Goal: Task Accomplishment & Management: Use online tool/utility

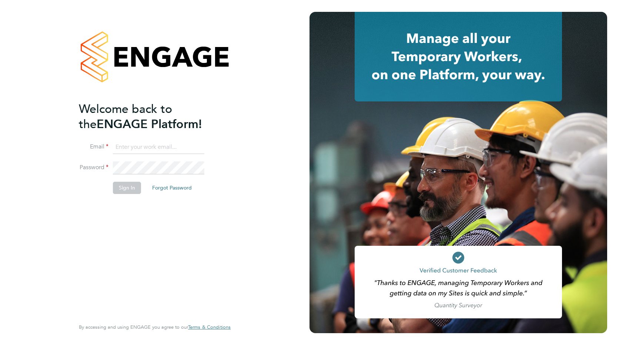
click at [170, 147] on input at bounding box center [158, 147] width 91 height 13
paste input "[EMAIL_ADDRESS][PERSON_NAME][DOMAIN_NAME]"
type input "[EMAIL_ADDRESS][PERSON_NAME][DOMAIN_NAME]"
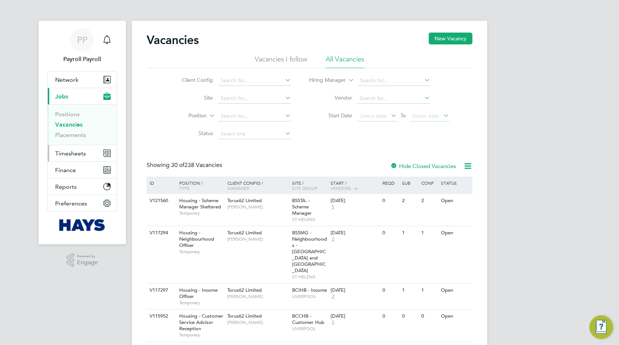
click at [63, 155] on span "Timesheets" at bounding box center [70, 153] width 31 height 7
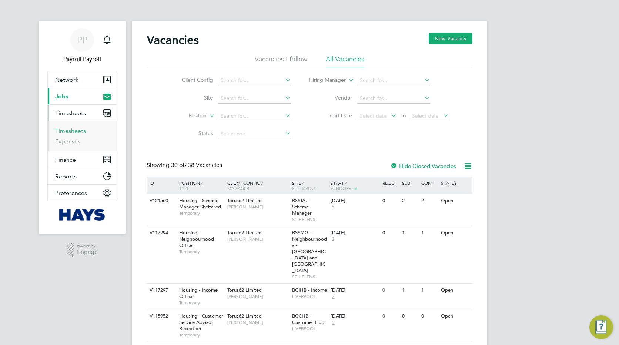
click at [66, 132] on link "Timesheets" at bounding box center [70, 130] width 31 height 7
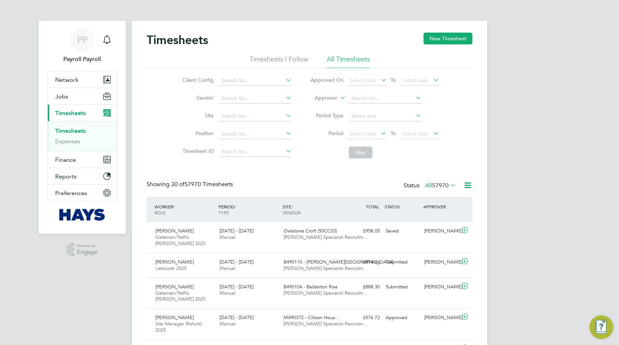
click at [468, 186] on icon at bounding box center [467, 185] width 9 height 9
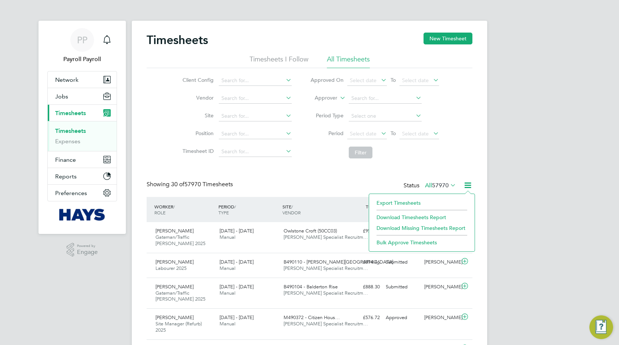
click at [396, 200] on li "Export Timesheets" at bounding box center [422, 203] width 98 height 10
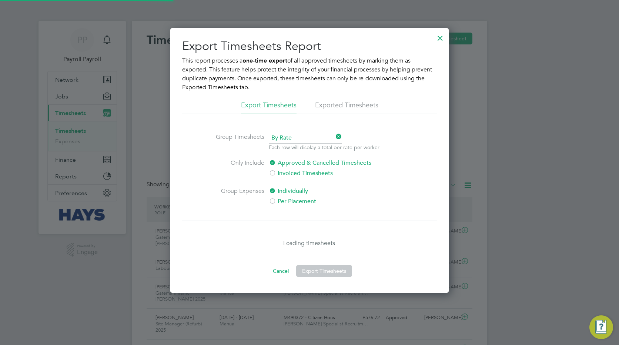
click at [356, 103] on li "Exported Timesheets" at bounding box center [346, 107] width 63 height 13
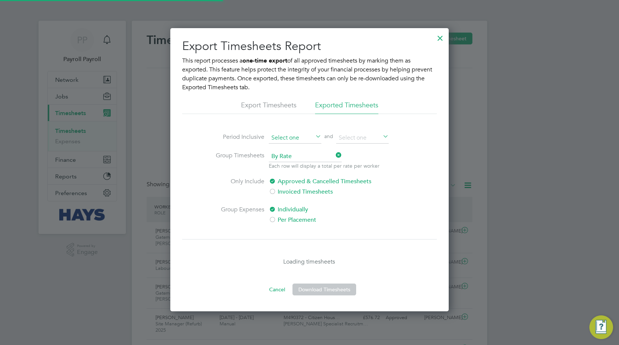
click at [293, 141] on input at bounding box center [295, 138] width 53 height 11
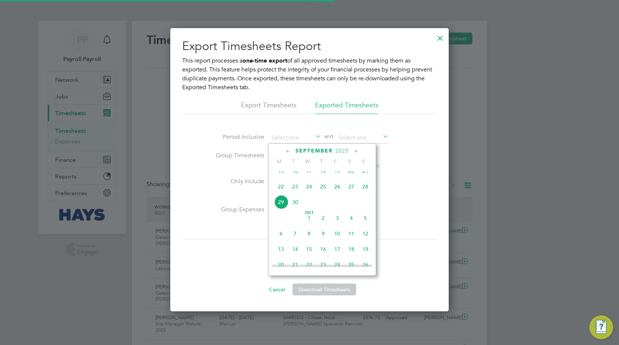
click at [280, 175] on span "15" at bounding box center [281, 171] width 14 height 14
type input "15 Sep 2025"
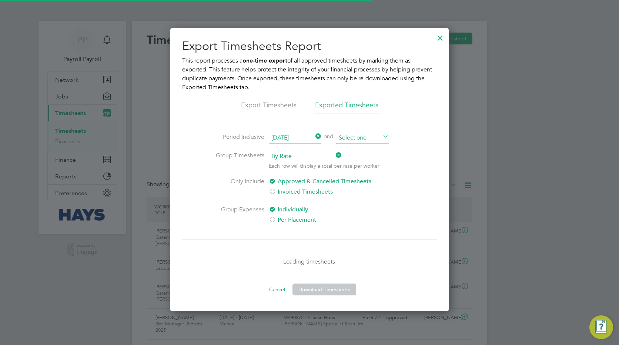
click at [355, 135] on input at bounding box center [362, 138] width 53 height 11
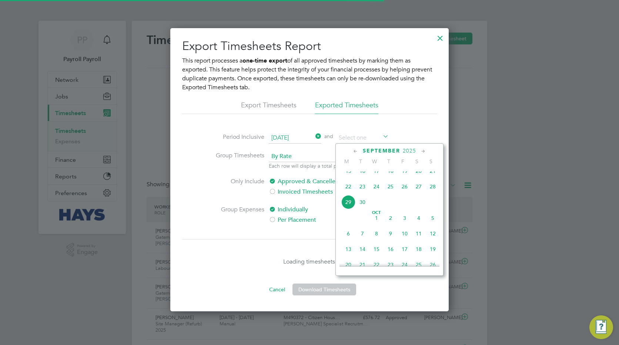
click at [348, 208] on span "29" at bounding box center [348, 202] width 14 height 14
type input "29 Sep 2025"
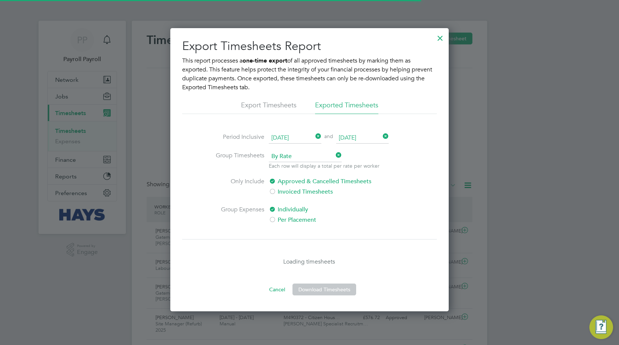
click at [312, 154] on span "By Rate" at bounding box center [305, 156] width 73 height 11
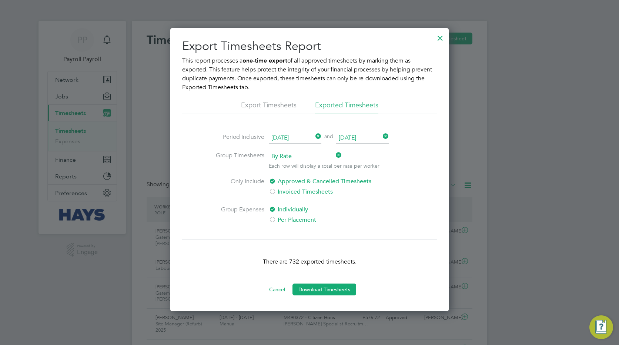
click at [300, 177] on li "By Date" at bounding box center [305, 177] width 74 height 10
click at [282, 217] on label "Per Placement" at bounding box center [331, 219] width 124 height 9
click at [313, 289] on button "Download Timesheets" at bounding box center [324, 290] width 64 height 12
click at [439, 36] on div at bounding box center [439, 36] width 13 height 13
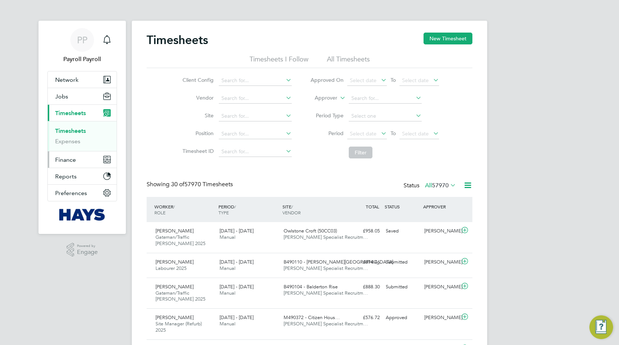
scroll to position [25, 64]
click at [63, 160] on span "Finance" at bounding box center [65, 159] width 21 height 7
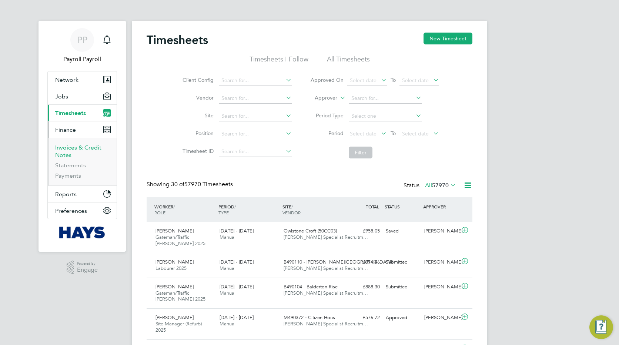
click at [63, 151] on link "Invoices & Credit Notes" at bounding box center [78, 151] width 46 height 14
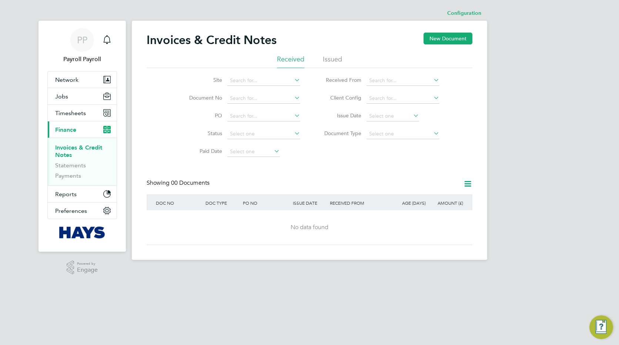
click at [326, 59] on li "Issued" at bounding box center [332, 61] width 19 height 13
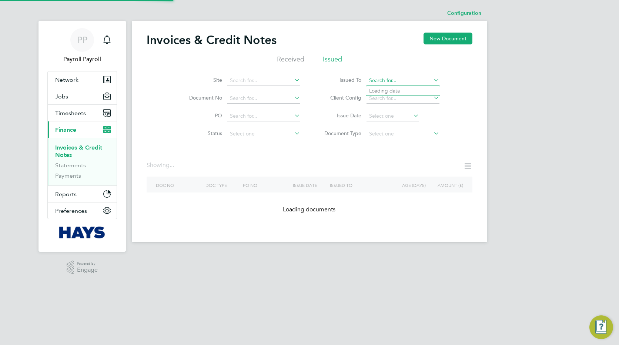
click at [431, 81] on input at bounding box center [402, 81] width 73 height 10
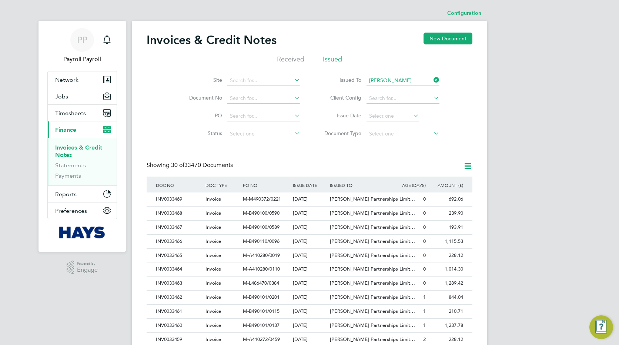
click at [391, 88] on li "Lovell Partnerships Limited" at bounding box center [414, 91] width 97 height 10
type input "Lovell Partnerships Limited"
click at [466, 167] on icon at bounding box center [467, 165] width 9 height 9
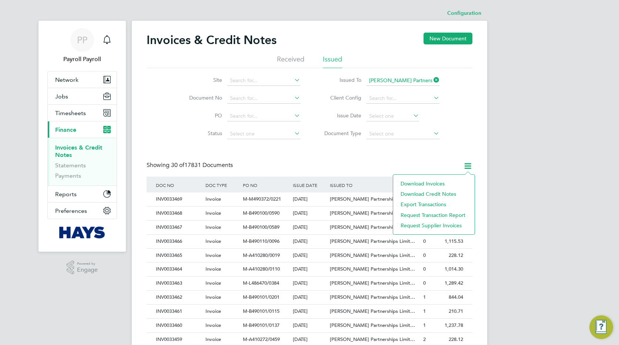
click at [432, 183] on li "Download invoices" at bounding box center [434, 183] width 74 height 10
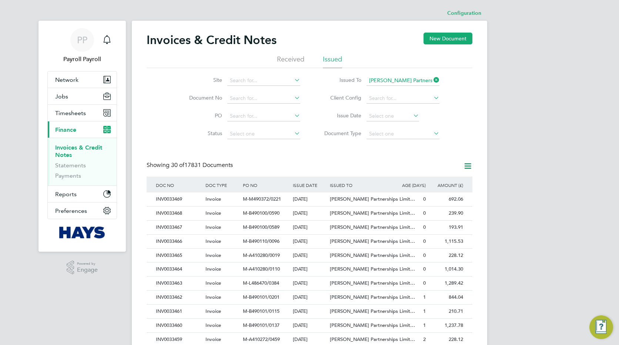
click at [468, 167] on icon at bounding box center [467, 165] width 9 height 9
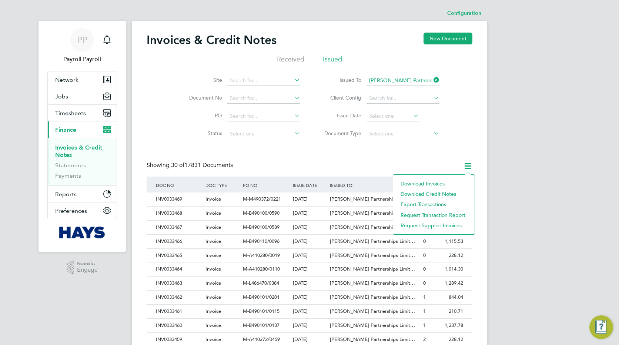
click at [447, 194] on li "Download credit notes" at bounding box center [434, 194] width 74 height 10
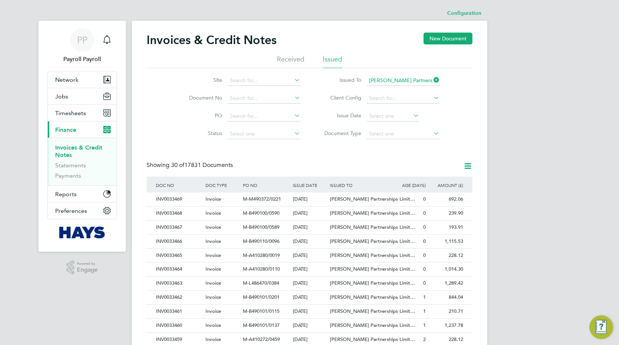
click at [551, 211] on div "PP Payroll Payroll Notifications Applications: Network Team Members Businesses …" at bounding box center [309, 331] width 619 height 662
click at [432, 134] on icon at bounding box center [432, 133] width 0 height 10
click at [394, 151] on li "Credit notes" at bounding box center [403, 154] width 74 height 10
type input "Credit notes"
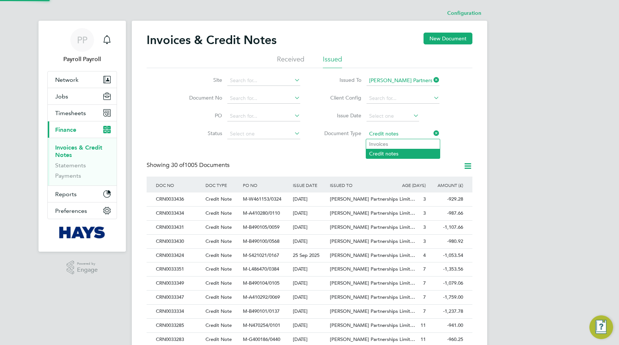
scroll to position [14, 63]
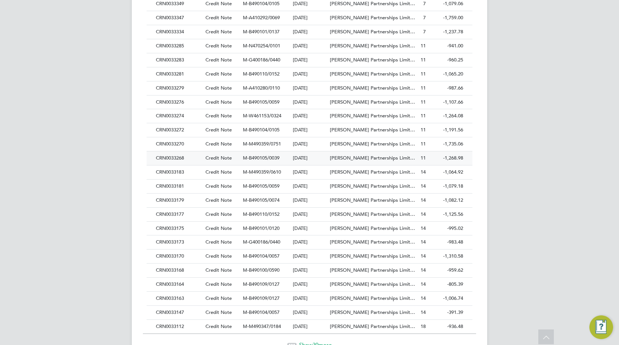
click at [168, 159] on div "CRN0033268" at bounding box center [179, 158] width 50 height 14
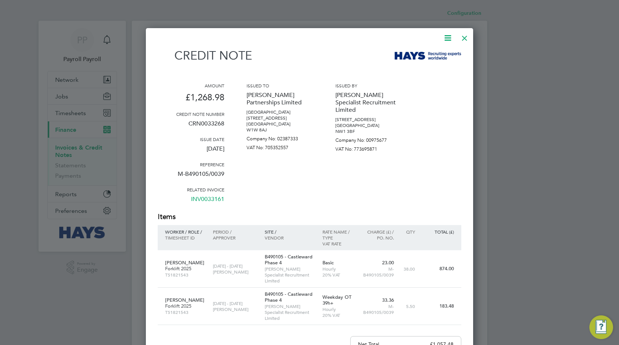
click at [208, 123] on p "CRN0033268" at bounding box center [191, 126] width 67 height 19
copy p "CRN0033268"
click at [466, 40] on div at bounding box center [464, 36] width 13 height 13
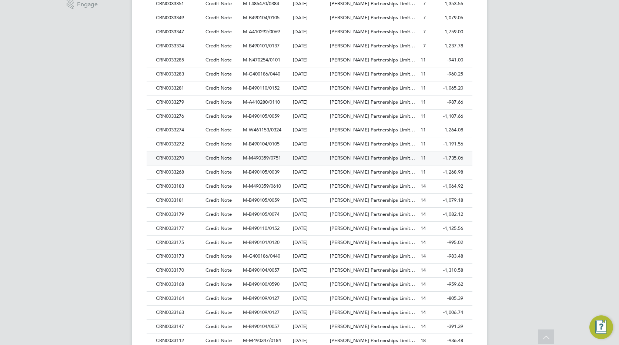
click at [177, 156] on div "CRN0033270" at bounding box center [179, 158] width 50 height 14
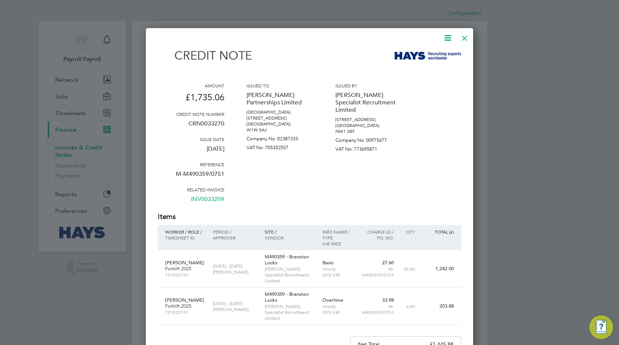
click at [215, 124] on p "CRN0033270" at bounding box center [191, 126] width 67 height 19
copy p "CRN0033270"
drag, startPoint x: 215, startPoint y: 124, endPoint x: 253, endPoint y: 149, distance: 45.5
click at [253, 149] on p "VAT No: 705352557" at bounding box center [280, 146] width 67 height 9
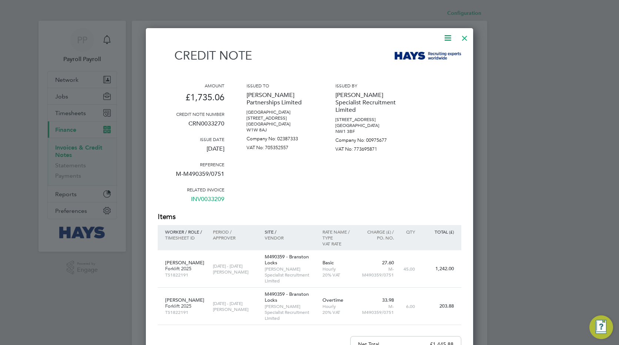
click at [465, 37] on div at bounding box center [464, 36] width 13 height 13
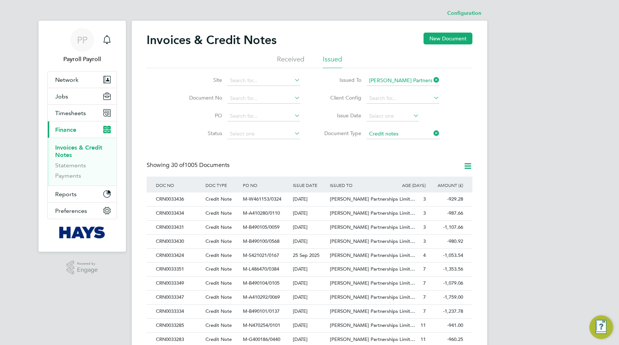
scroll to position [251, 0]
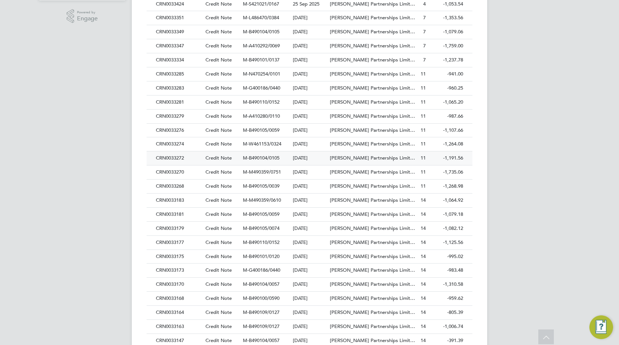
click at [176, 159] on div "CRN0033272" at bounding box center [179, 158] width 50 height 14
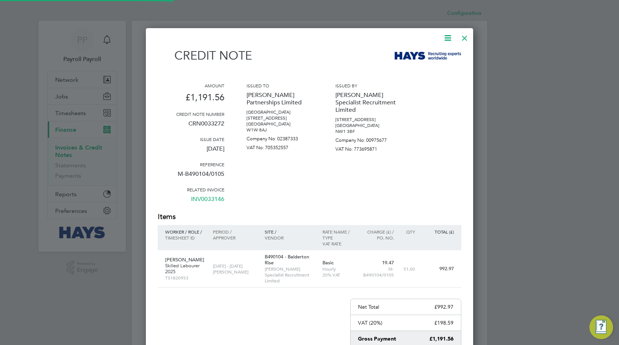
scroll to position [408, 328]
click at [197, 123] on p "CRN0033272" at bounding box center [191, 126] width 67 height 19
copy p "CRN0033272"
click at [464, 41] on div at bounding box center [464, 36] width 13 height 13
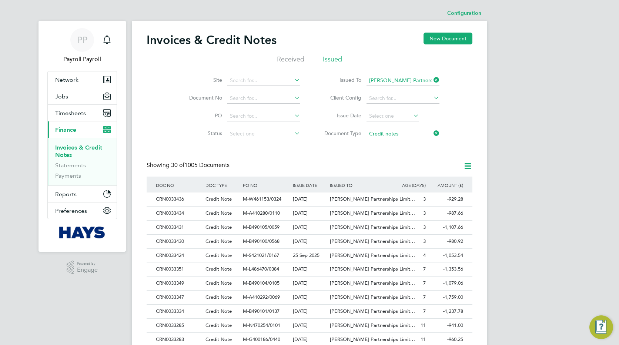
scroll to position [237, 0]
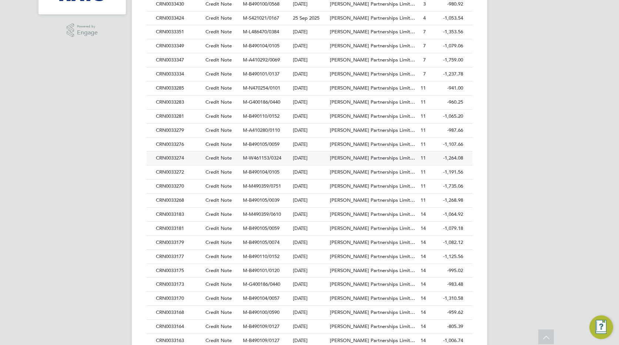
click at [158, 159] on div "CRN0033274" at bounding box center [179, 158] width 50 height 14
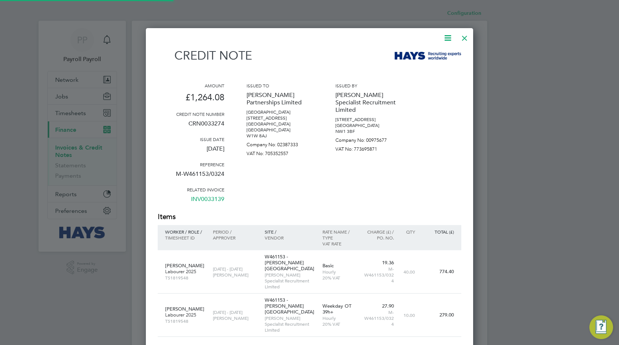
scroll to position [439, 328]
click at [206, 121] on p "CRN0033274" at bounding box center [191, 126] width 67 height 19
copy p "CRN0033274"
click at [464, 38] on div at bounding box center [464, 36] width 13 height 13
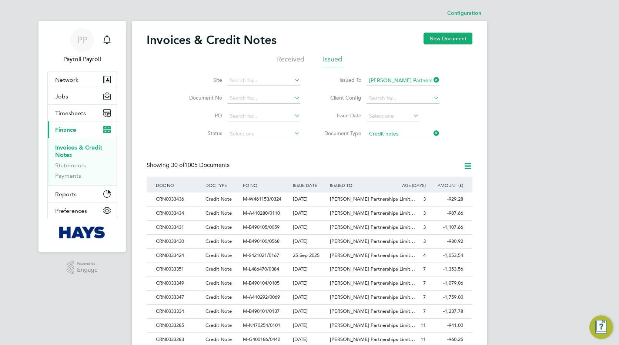
scroll to position [223, 0]
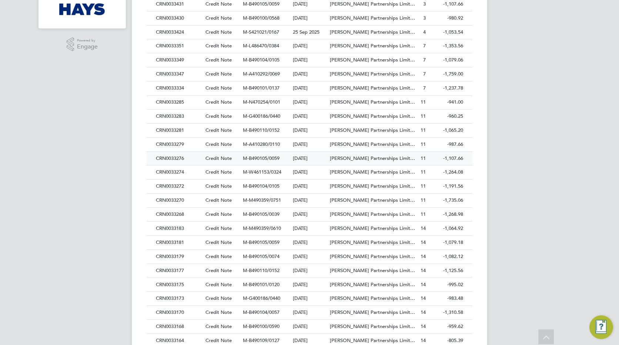
click at [163, 158] on div "CRN0033276" at bounding box center [179, 159] width 50 height 14
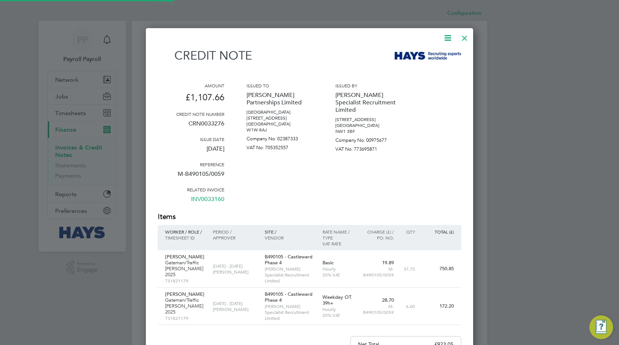
scroll to position [439, 328]
click at [197, 124] on p "CRN0033276" at bounding box center [191, 126] width 67 height 19
copy p "CRN0033276"
click at [466, 38] on div at bounding box center [464, 36] width 13 height 13
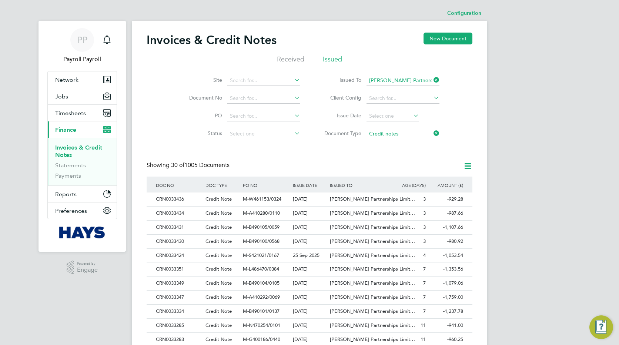
scroll to position [209, 0]
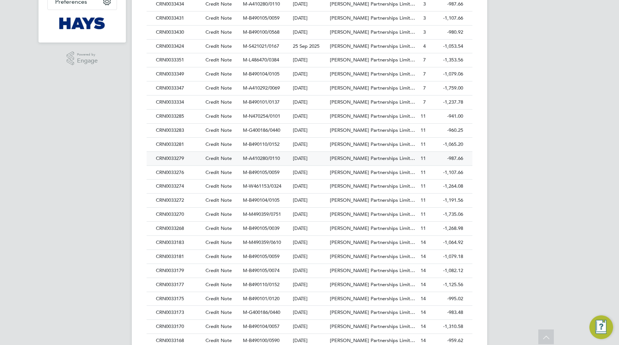
click at [164, 161] on div "CRN0033279" at bounding box center [179, 159] width 50 height 14
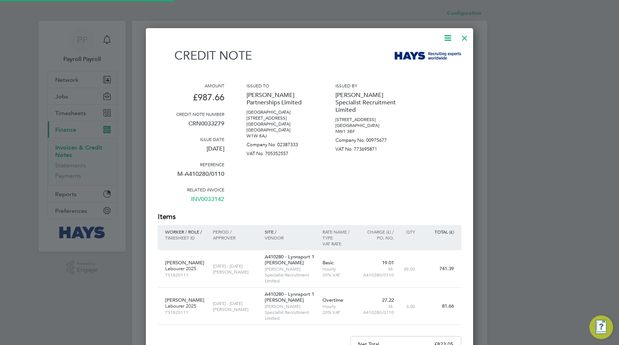
scroll to position [439, 328]
click at [206, 125] on p "CRN0033279" at bounding box center [191, 126] width 67 height 19
copy p "CRN0033279"
click at [464, 38] on div at bounding box center [464, 36] width 13 height 13
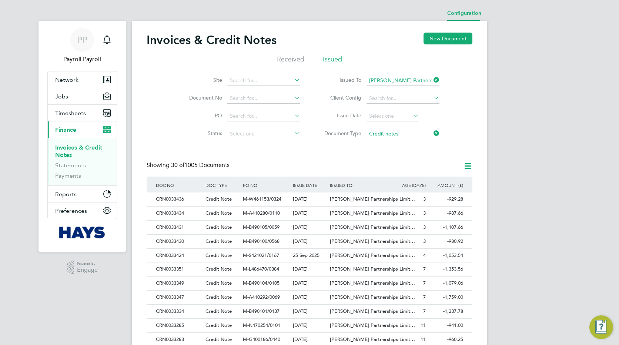
scroll to position [195, 0]
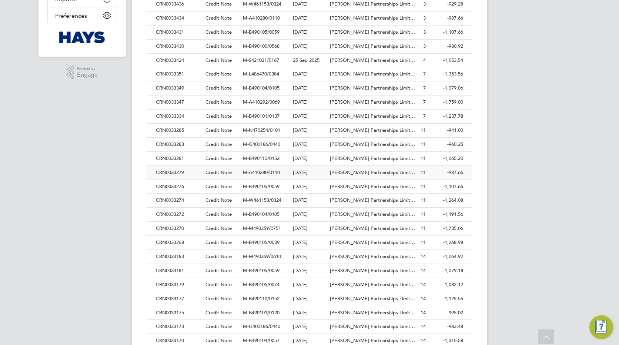
click at [180, 173] on div "CRN0033279" at bounding box center [179, 173] width 50 height 14
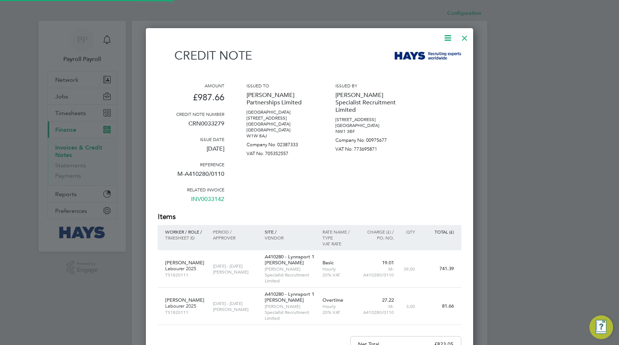
scroll to position [439, 328]
click at [465, 38] on div at bounding box center [464, 36] width 13 height 13
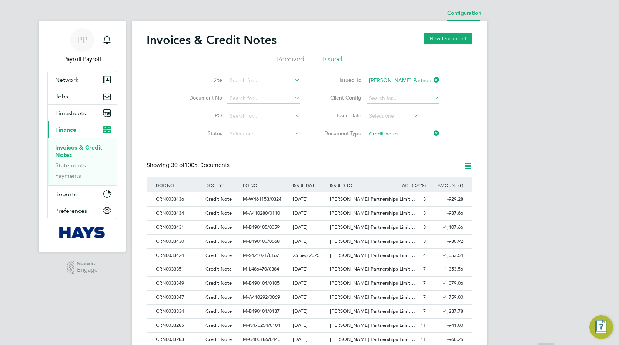
scroll to position [195, 0]
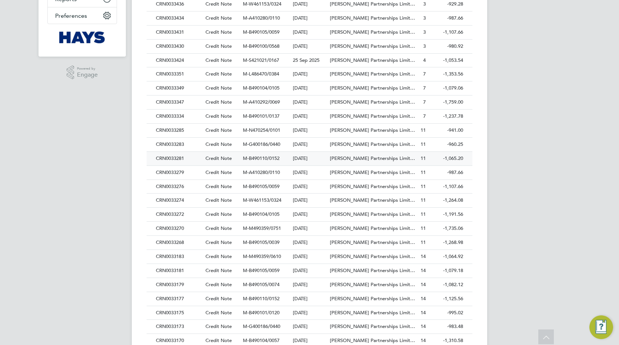
click at [160, 158] on div "CRN0033281" at bounding box center [179, 159] width 50 height 14
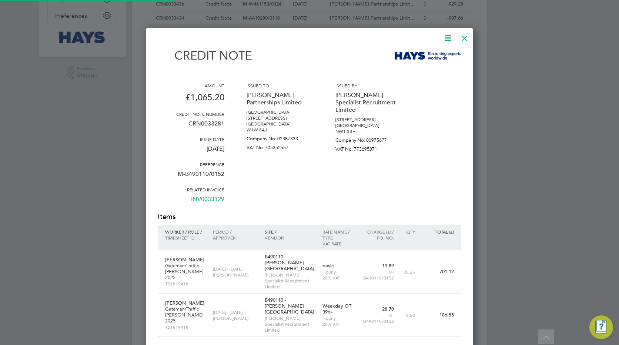
scroll to position [439, 328]
click at [198, 123] on p "CRN0033281" at bounding box center [191, 126] width 67 height 19
copy p "CRN0033281"
click at [464, 40] on div at bounding box center [464, 36] width 13 height 13
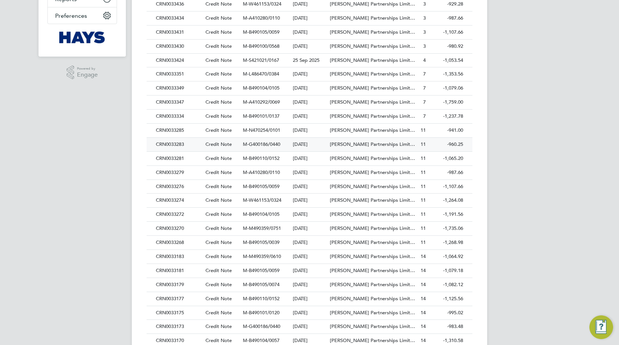
click at [166, 143] on div "CRN0033283" at bounding box center [179, 145] width 50 height 14
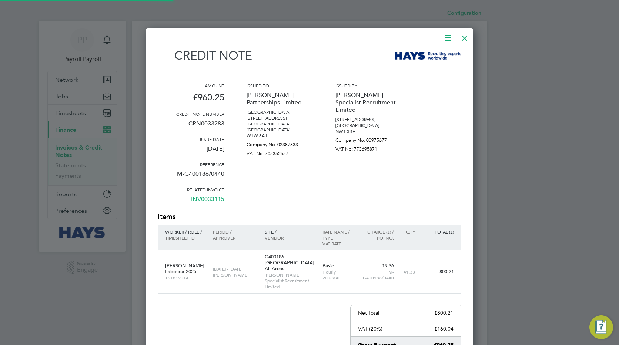
scroll to position [408, 328]
click at [207, 125] on p "CRN0033283" at bounding box center [191, 126] width 67 height 19
copy p "CRN0033283"
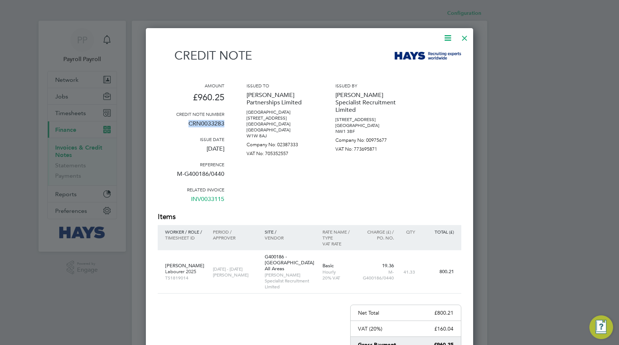
click at [464, 38] on div at bounding box center [464, 36] width 13 height 13
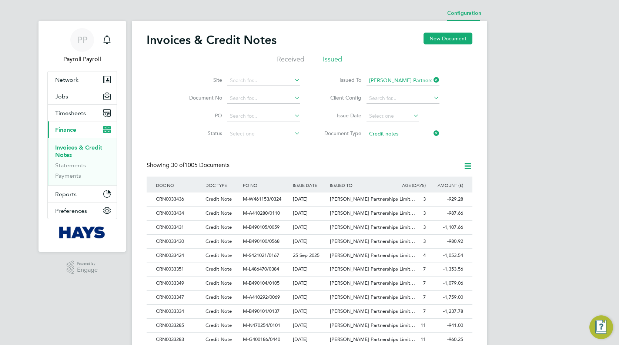
scroll to position [181, 0]
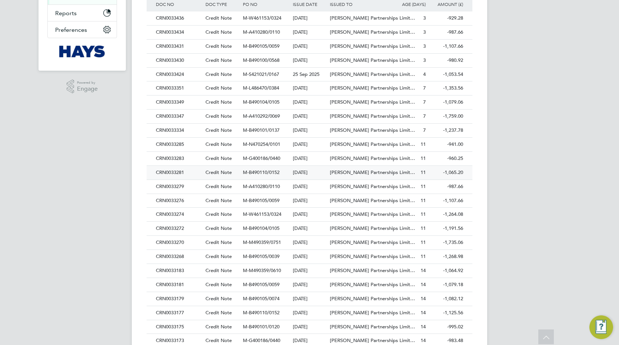
click at [175, 172] on div "CRN0033281" at bounding box center [179, 173] width 50 height 14
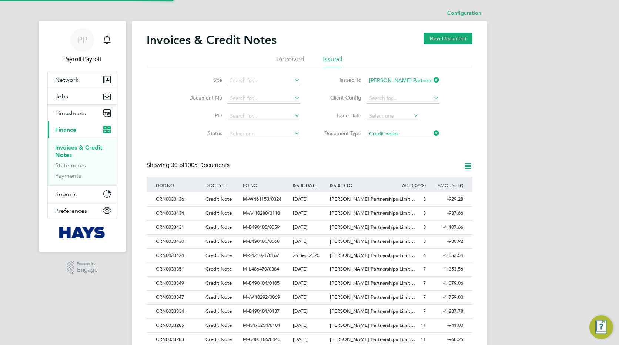
scroll to position [439, 328]
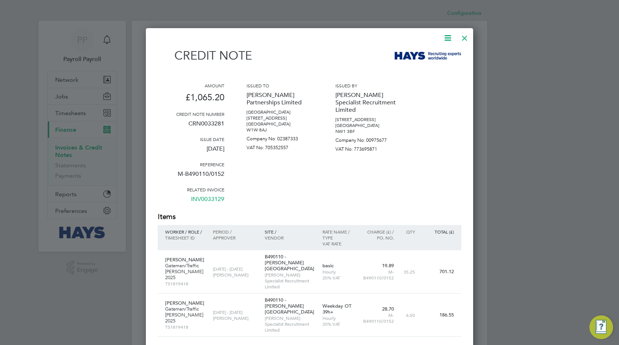
click at [465, 38] on div at bounding box center [464, 36] width 13 height 13
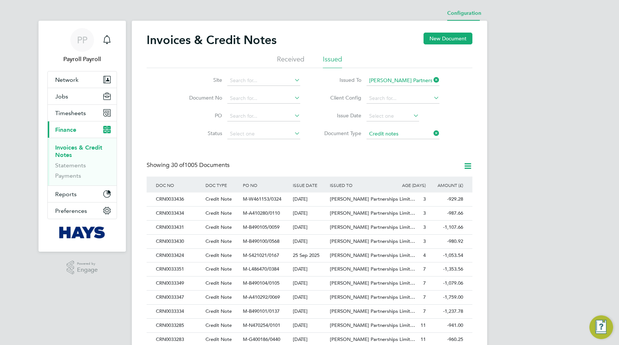
scroll to position [181, 0]
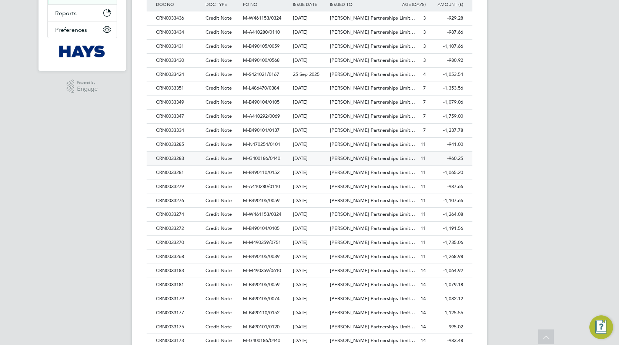
click at [167, 159] on div "CRN0033283" at bounding box center [179, 159] width 50 height 14
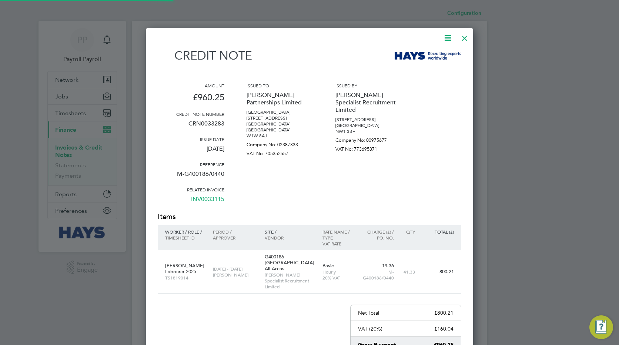
scroll to position [408, 328]
click at [206, 127] on p "CRN0033283" at bounding box center [191, 126] width 67 height 19
copy p "CRN0033283"
click at [464, 38] on div at bounding box center [464, 36] width 13 height 13
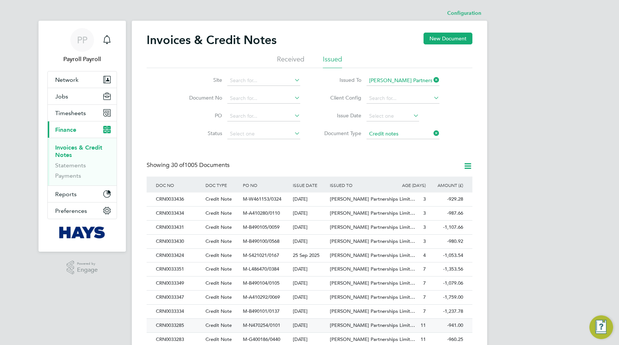
click at [157, 329] on div "CRN0033285" at bounding box center [179, 326] width 50 height 14
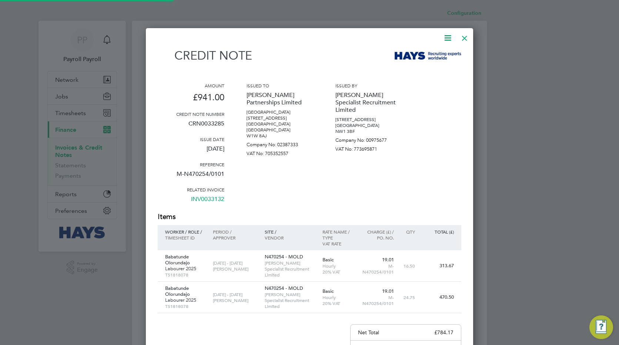
scroll to position [439, 328]
click at [209, 125] on p "CRN0033285" at bounding box center [191, 126] width 67 height 19
click at [464, 38] on div at bounding box center [464, 36] width 13 height 13
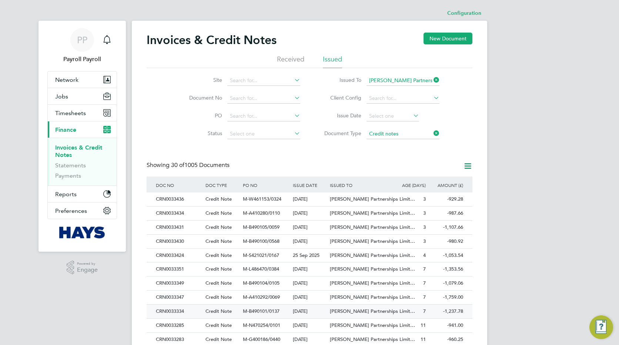
click at [162, 313] on div "CRN0033334" at bounding box center [179, 312] width 50 height 14
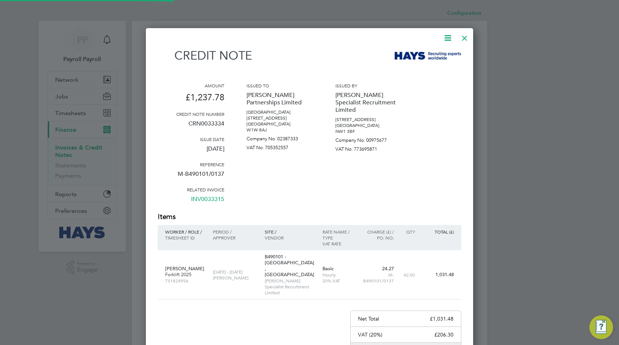
scroll to position [408, 328]
click at [203, 123] on p "CRN0033334" at bounding box center [191, 126] width 67 height 19
click at [465, 36] on div at bounding box center [464, 36] width 13 height 13
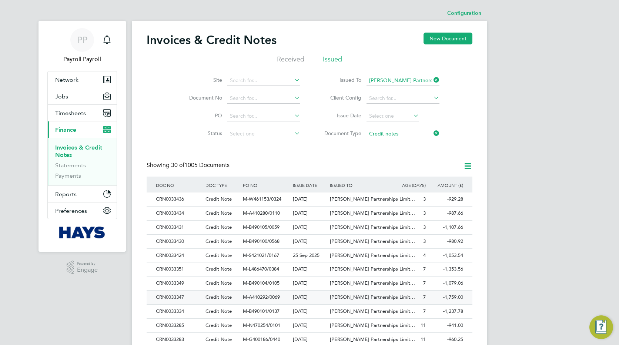
click at [167, 295] on div "CRN0033347" at bounding box center [179, 298] width 50 height 14
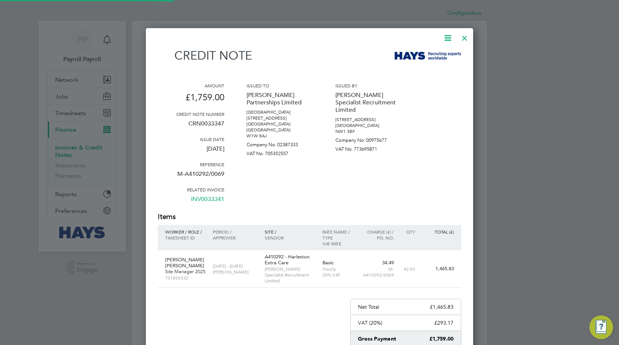
scroll to position [414, 328]
click at [208, 125] on p "CRN0033347" at bounding box center [191, 126] width 67 height 19
click at [466, 40] on div at bounding box center [464, 36] width 13 height 13
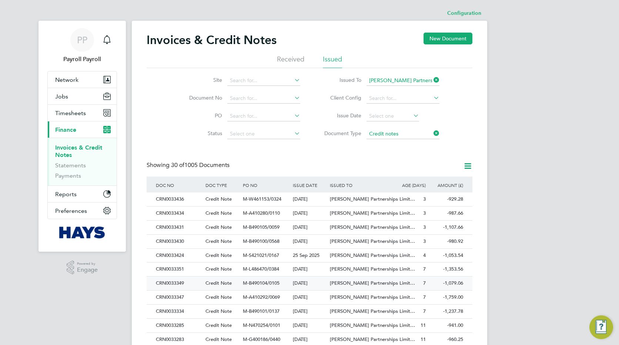
click at [170, 284] on div "CRN0033349" at bounding box center [179, 284] width 50 height 14
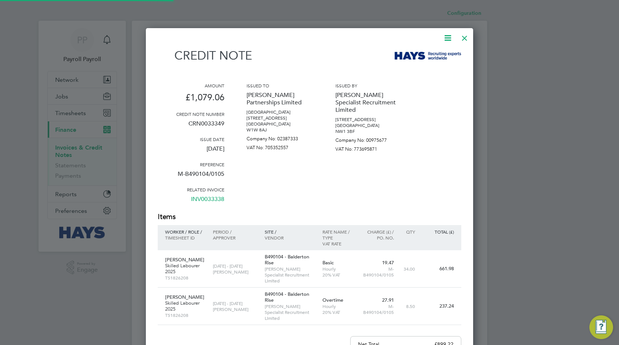
scroll to position [439, 328]
click at [208, 125] on p "CRN0033349" at bounding box center [191, 126] width 67 height 19
click at [464, 37] on div at bounding box center [464, 36] width 13 height 13
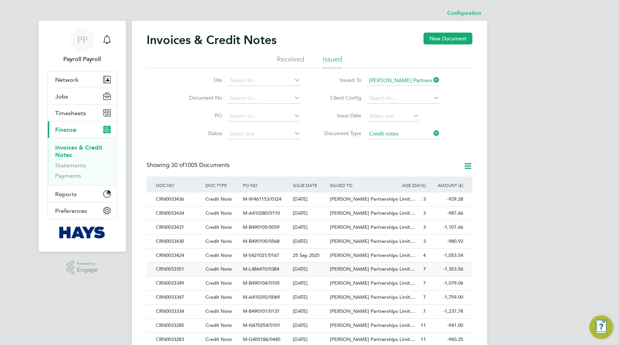
click at [163, 267] on div "CRN0033351" at bounding box center [179, 269] width 50 height 14
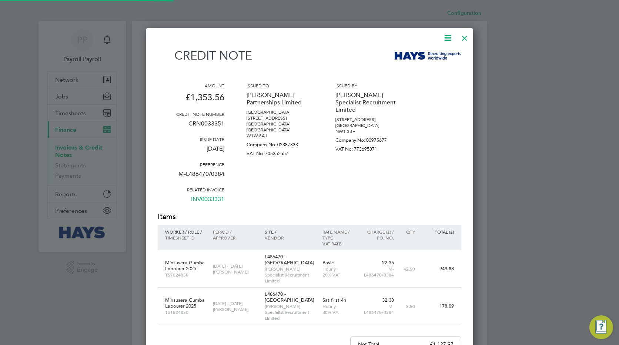
scroll to position [439, 328]
click at [207, 123] on p "CRN0033351" at bounding box center [191, 126] width 67 height 19
click at [465, 39] on div at bounding box center [464, 36] width 13 height 13
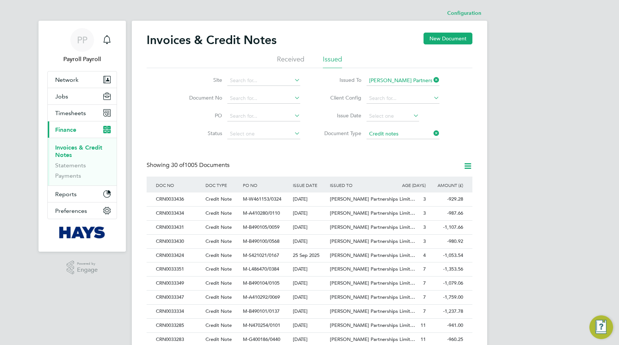
click at [465, 39] on button "New Document" at bounding box center [447, 39] width 49 height 12
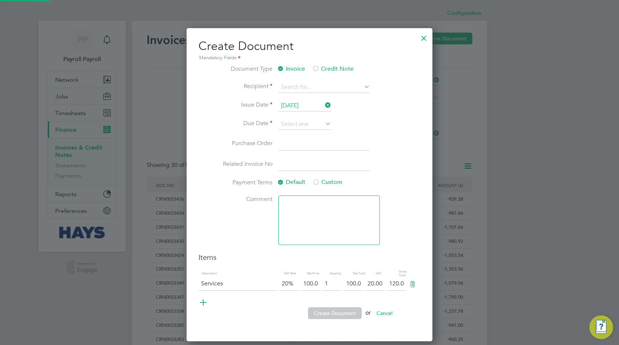
scroll to position [314, 246]
click at [425, 39] on div at bounding box center [423, 36] width 13 height 13
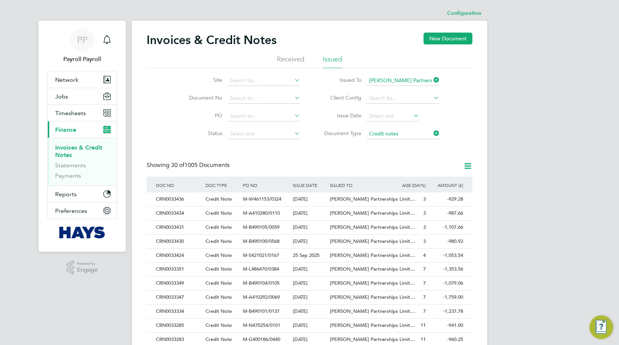
click at [585, 154] on div "PP Payroll Payroll Notifications Applications: Network Team Members Businesses …" at bounding box center [309, 331] width 619 height 662
click at [178, 255] on div "CRN0033424" at bounding box center [179, 256] width 50 height 14
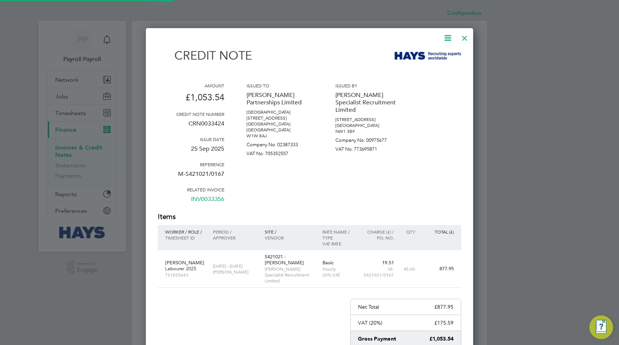
scroll to position [408, 328]
click at [214, 123] on p "CRN0033424" at bounding box center [191, 126] width 67 height 19
click at [465, 37] on div at bounding box center [464, 36] width 13 height 13
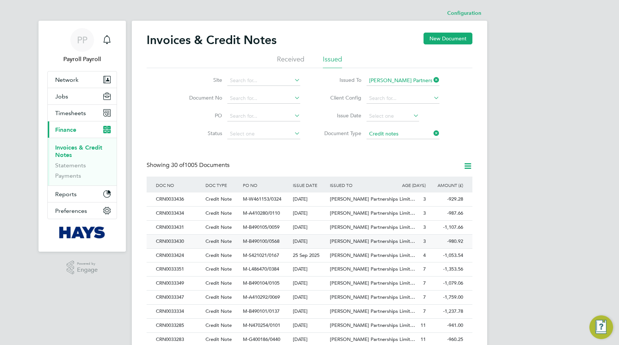
click at [178, 240] on div "CRN0033430" at bounding box center [179, 242] width 50 height 14
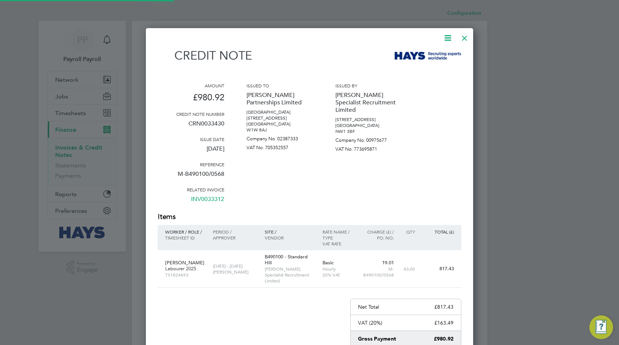
scroll to position [408, 328]
click at [465, 37] on div at bounding box center [464, 36] width 13 height 13
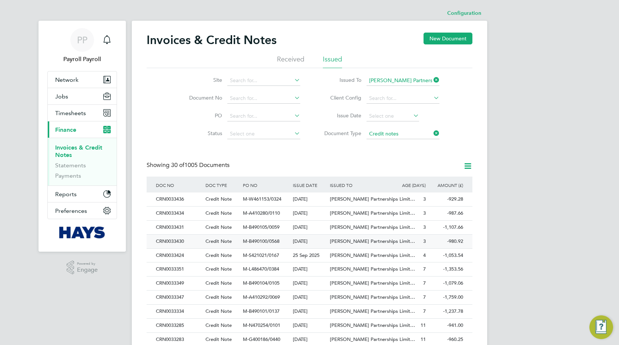
click at [170, 241] on div "CRN0033430" at bounding box center [179, 242] width 50 height 14
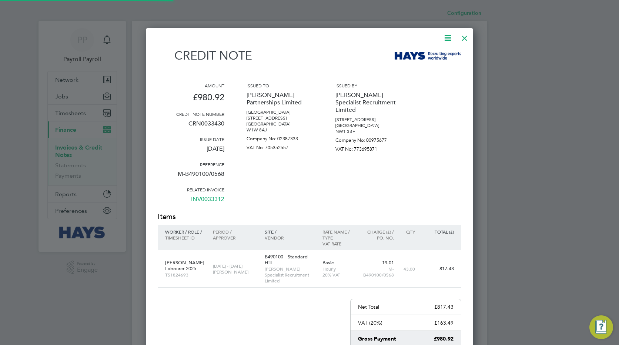
scroll to position [408, 328]
click at [468, 40] on div at bounding box center [464, 36] width 13 height 13
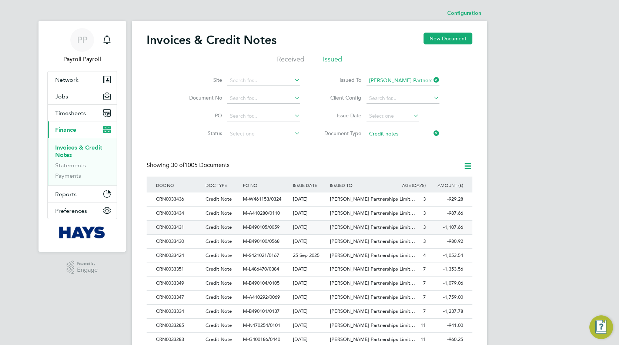
click at [171, 227] on div "CRN0033431" at bounding box center [179, 228] width 50 height 14
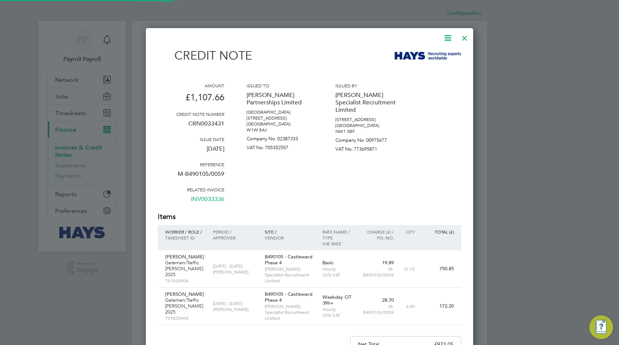
scroll to position [439, 328]
click at [464, 38] on div at bounding box center [464, 36] width 13 height 13
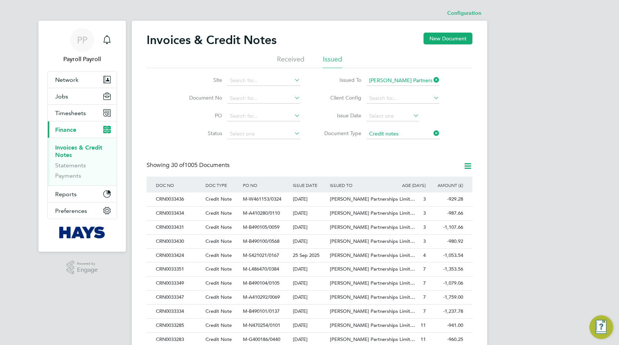
click at [550, 137] on div "PP Payroll Payroll Notifications Applications: Network Team Members Businesses …" at bounding box center [309, 331] width 619 height 662
click at [507, 152] on div "PP Payroll Payroll Notifications Applications: Network Team Members Businesses …" at bounding box center [309, 331] width 619 height 662
click at [506, 183] on div "PP Payroll Payroll Notifications Applications: Network Team Members Businesses …" at bounding box center [309, 331] width 619 height 662
click at [432, 134] on icon at bounding box center [432, 133] width 0 height 10
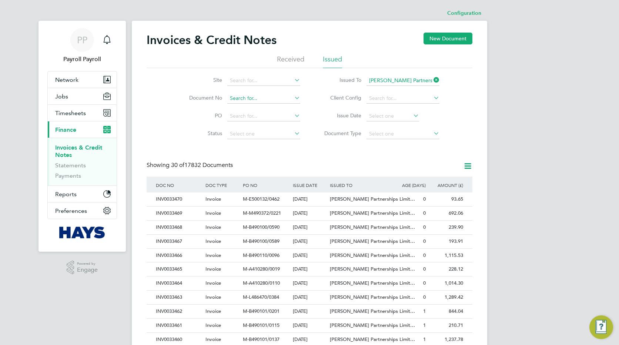
click at [241, 97] on input at bounding box center [263, 98] width 73 height 10
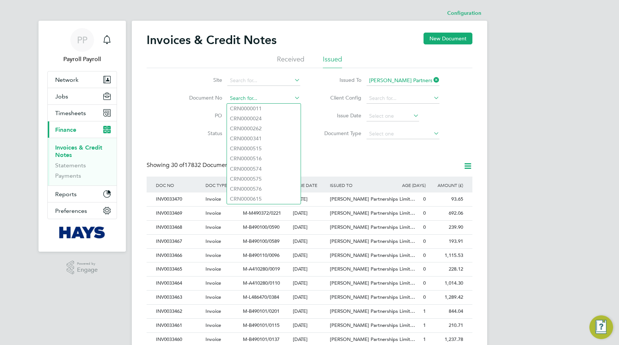
paste input "INV0033196"
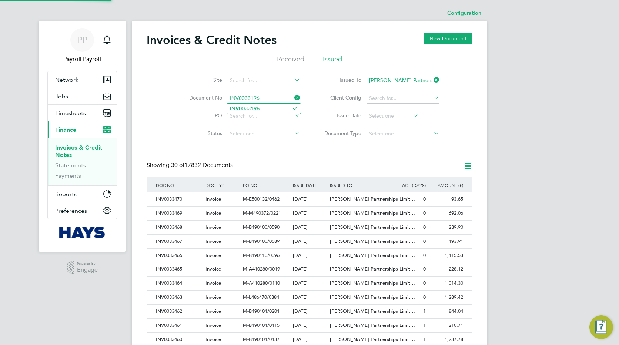
type input "INV0033196"
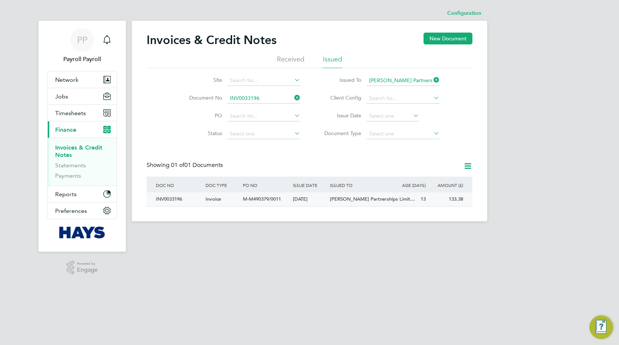
click at [285, 204] on div "M-M490379/0011" at bounding box center [266, 199] width 50 height 14
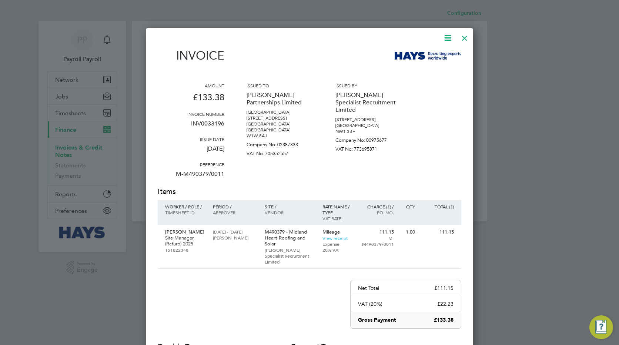
click at [581, 246] on div at bounding box center [309, 172] width 619 height 345
click at [463, 39] on div at bounding box center [464, 36] width 13 height 13
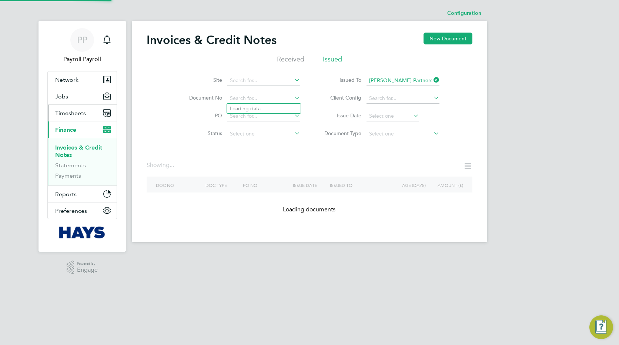
drag, startPoint x: 261, startPoint y: 101, endPoint x: 93, endPoint y: 106, distance: 168.1
click at [93, 106] on div "PP Payroll Payroll Notifications Applications: Network Team Members Businesses …" at bounding box center [309, 127] width 619 height 254
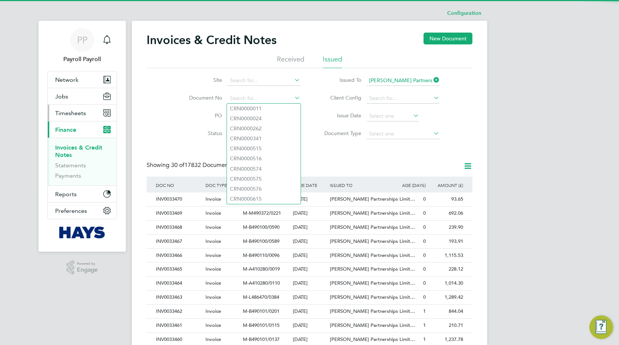
scroll to position [14, 50]
paste input "INV0033040"
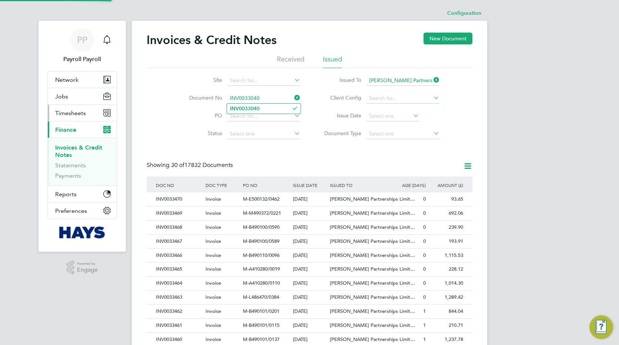
type input "INV0033040"
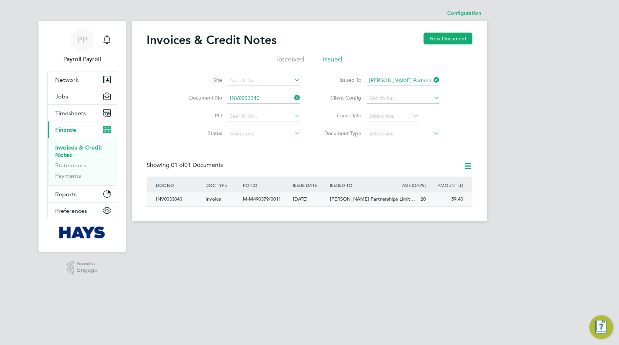
click at [266, 199] on span "M-M490379/0011" at bounding box center [262, 199] width 38 height 6
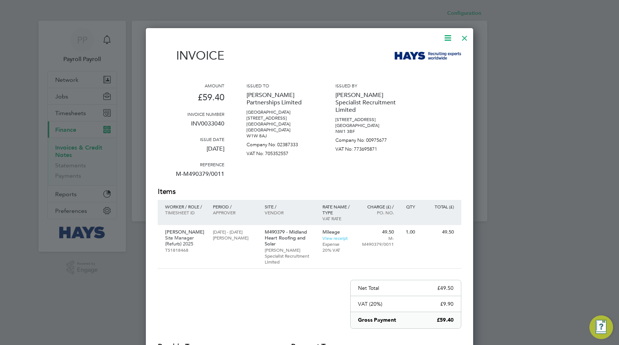
click at [463, 38] on div at bounding box center [464, 36] width 13 height 13
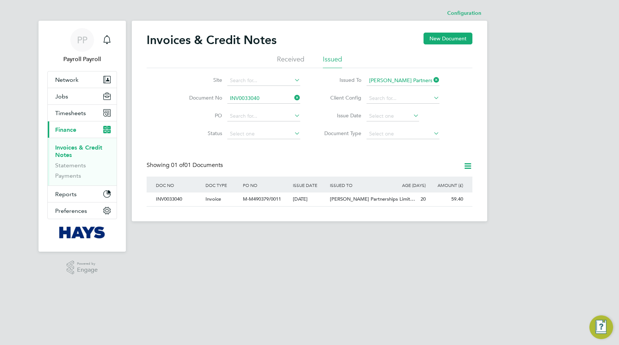
click at [512, 69] on div "PP Payroll Payroll Notifications Applications: Network Team Members Businesses …" at bounding box center [309, 116] width 619 height 233
click at [603, 106] on div "PP Payroll Payroll Notifications Applications: Network Team Members Businesses …" at bounding box center [309, 116] width 619 height 233
click at [204, 233] on html "PP Payroll Payroll Notifications Applications: Network Team Members Businesses …" at bounding box center [309, 116] width 619 height 233
click at [336, 233] on html "PP Payroll Payroll Notifications Applications: Network Team Members Businesses …" at bounding box center [309, 116] width 619 height 233
click at [526, 109] on div "PP Payroll Payroll Notifications Applications: Network Team Members Businesses …" at bounding box center [309, 116] width 619 height 233
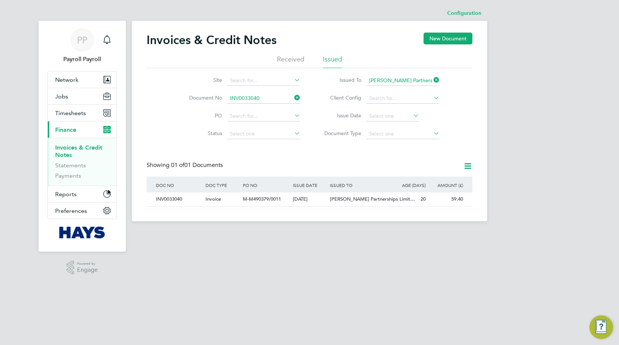
click at [348, 26] on div "Invoices & Credit Notes New Document Received Issued Site Document No INV003304…" at bounding box center [309, 121] width 355 height 201
click at [374, 18] on div "Configuration Configuration Invoices & Credit Notes New Document Received Issue…" at bounding box center [309, 113] width 355 height 215
